Goal: Information Seeking & Learning: Check status

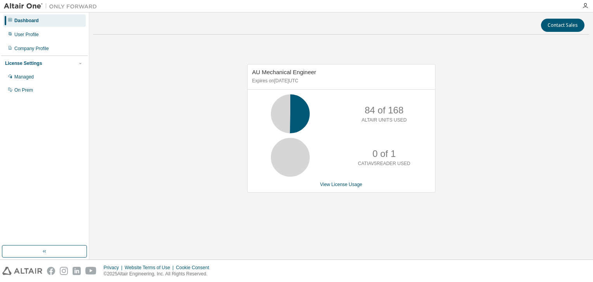
click at [194, 152] on div "AU Mechanical Engineer Expires on [DATE] UTC 84 of 168 ALTAIR UNITS USED 0 of 1…" at bounding box center [341, 132] width 496 height 183
